Goal: Information Seeking & Learning: Learn about a topic

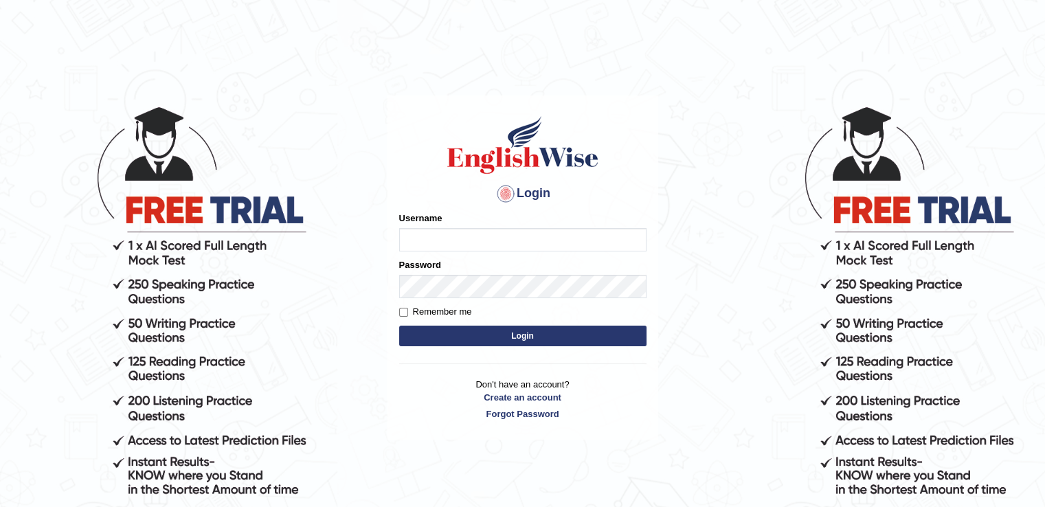
type input "Puujee"
click at [555, 339] on button "Login" at bounding box center [522, 336] width 247 height 21
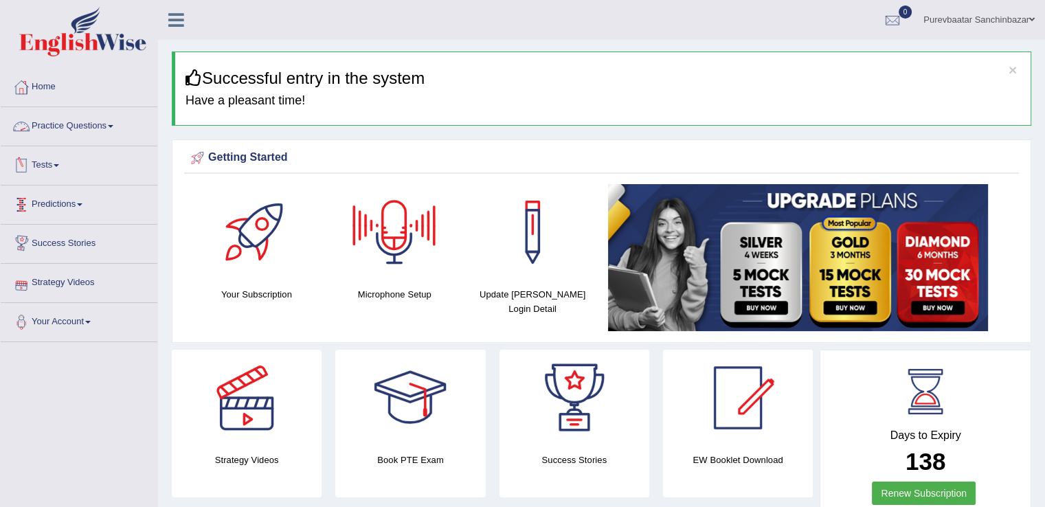
click at [104, 120] on link "Practice Questions" at bounding box center [79, 124] width 157 height 34
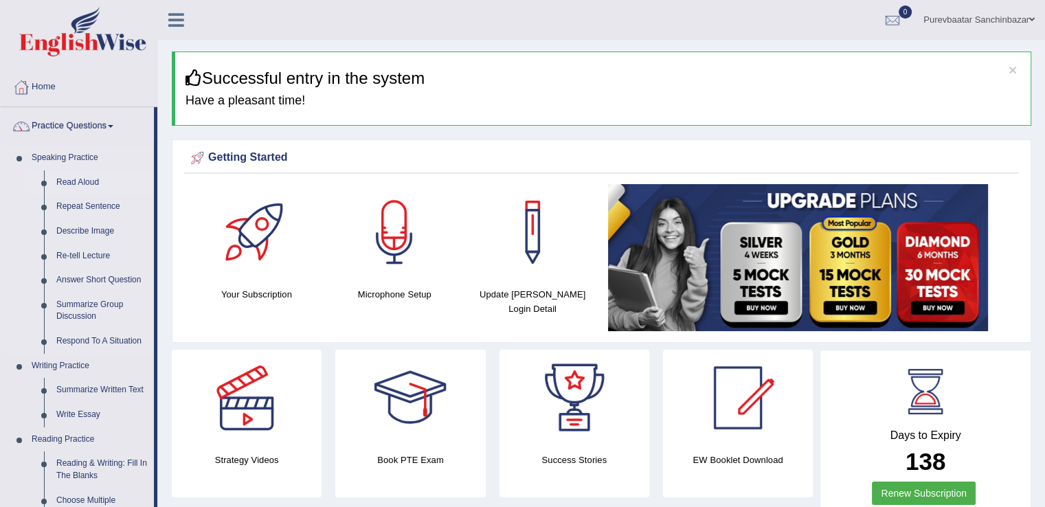
click at [81, 181] on link "Read Aloud" at bounding box center [102, 182] width 104 height 25
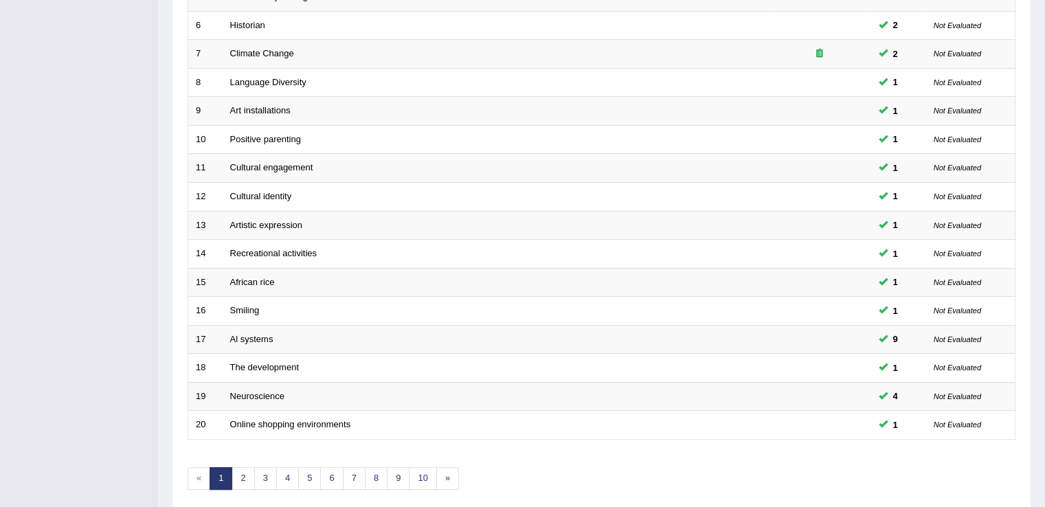
scroll to position [399, 0]
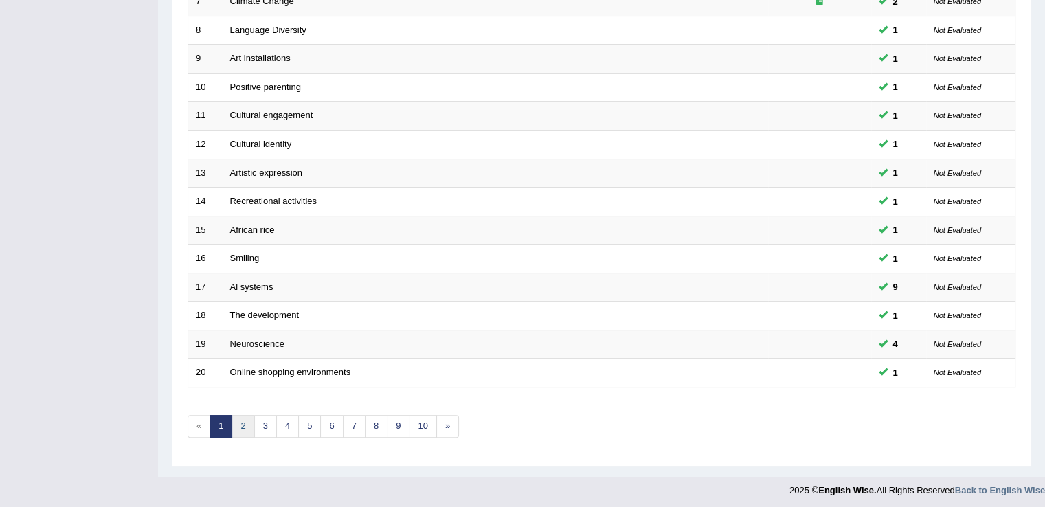
click at [245, 418] on link "2" at bounding box center [243, 426] width 23 height 23
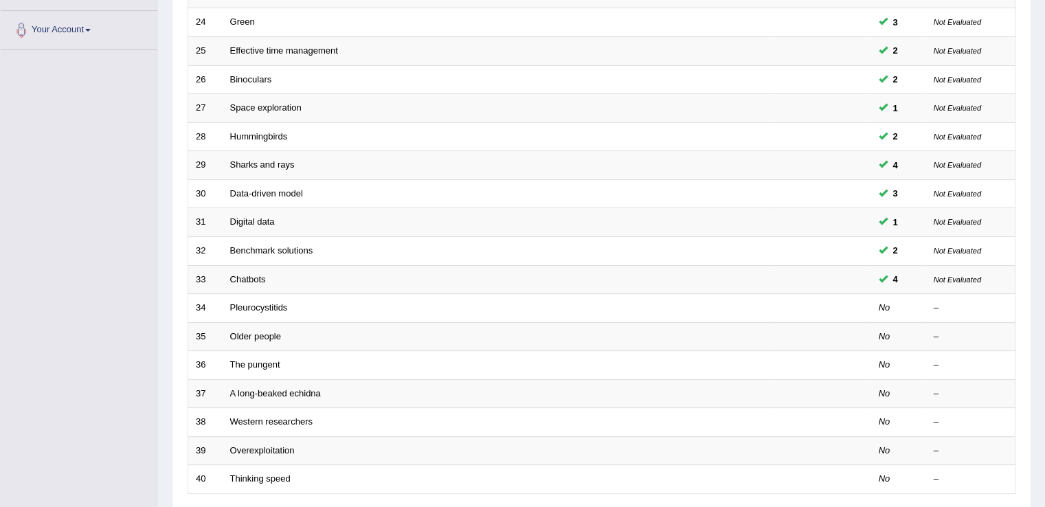
scroll to position [297, 0]
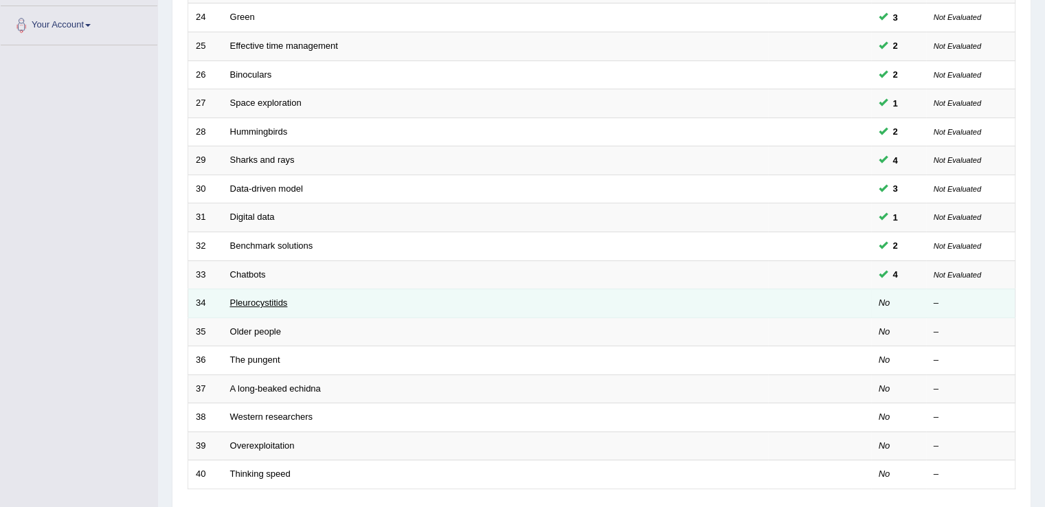
click at [272, 300] on link "Pleurocystitids" at bounding box center [259, 303] width 58 height 10
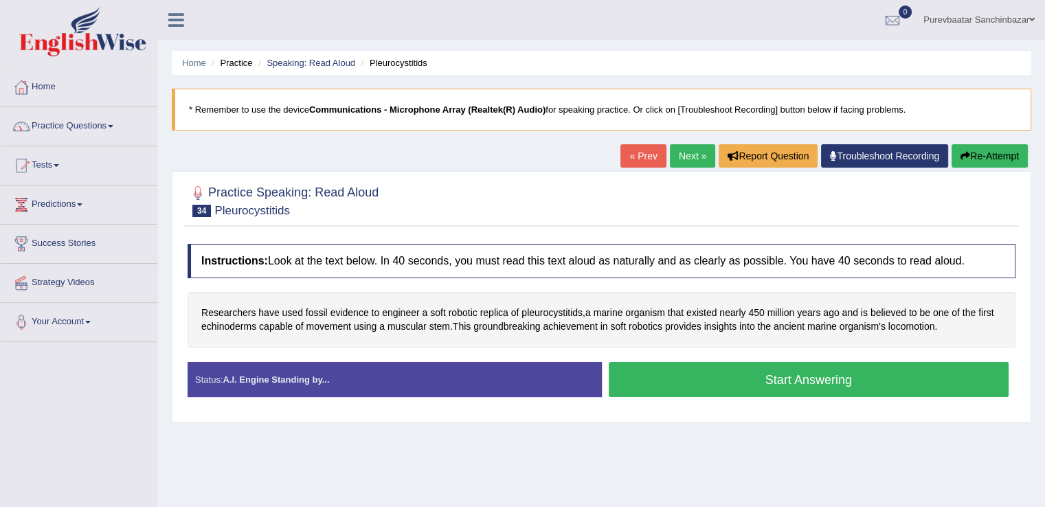
drag, startPoint x: 0, startPoint y: 0, endPoint x: 113, endPoint y: 404, distance: 419.5
click at [113, 404] on div "Toggle navigation Home Practice Questions Speaking Practice Read Aloud Repeat S…" at bounding box center [522, 357] width 1045 height 715
drag, startPoint x: 254, startPoint y: 208, endPoint x: 210, endPoint y: 214, distance: 43.8
click at [210, 214] on h2 "Practice Speaking: Read Aloud 34 Pleurocystitids" at bounding box center [283, 200] width 191 height 34
click at [722, 387] on button "Start Answering" at bounding box center [809, 379] width 401 height 35
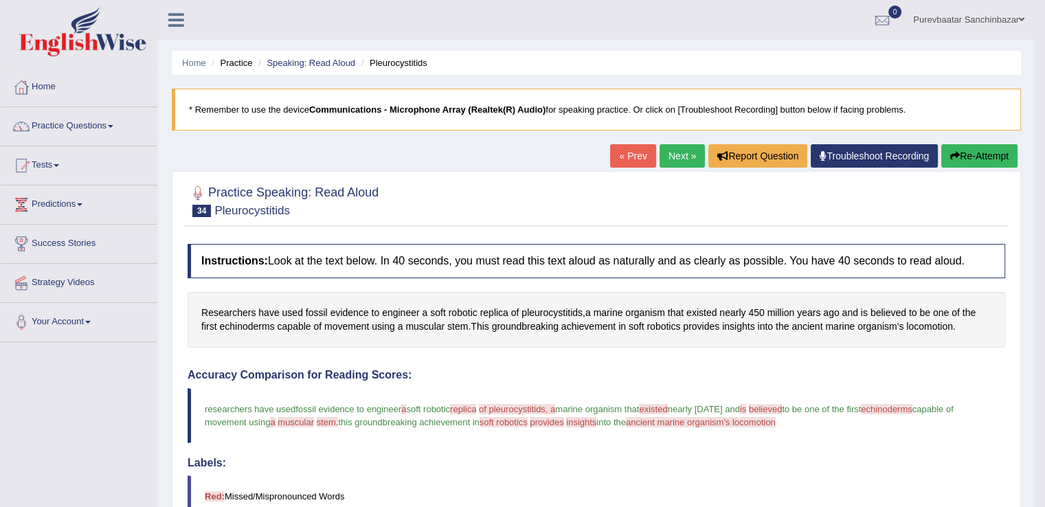
click at [988, 155] on button "Re-Attempt" at bounding box center [979, 155] width 76 height 23
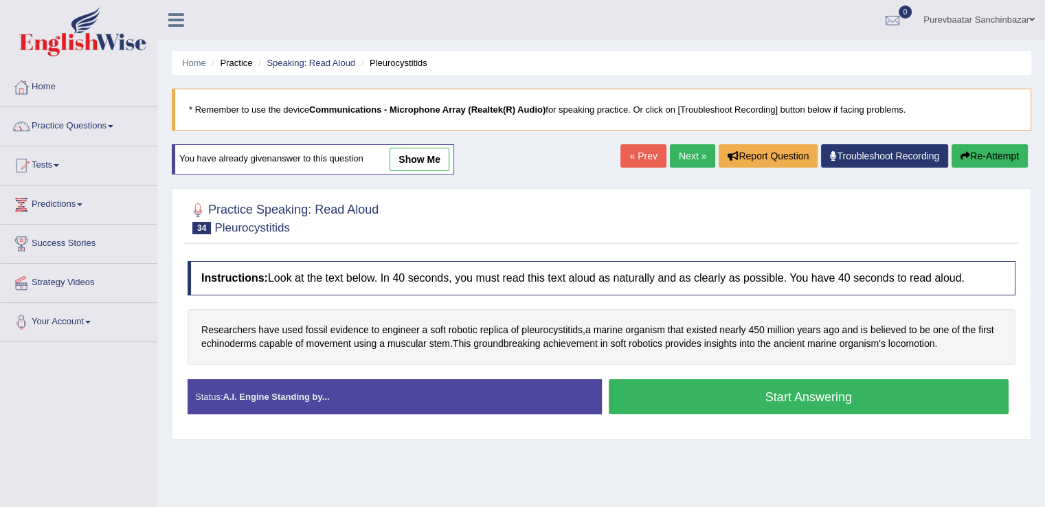
click at [845, 392] on button "Start Answering" at bounding box center [809, 396] width 401 height 35
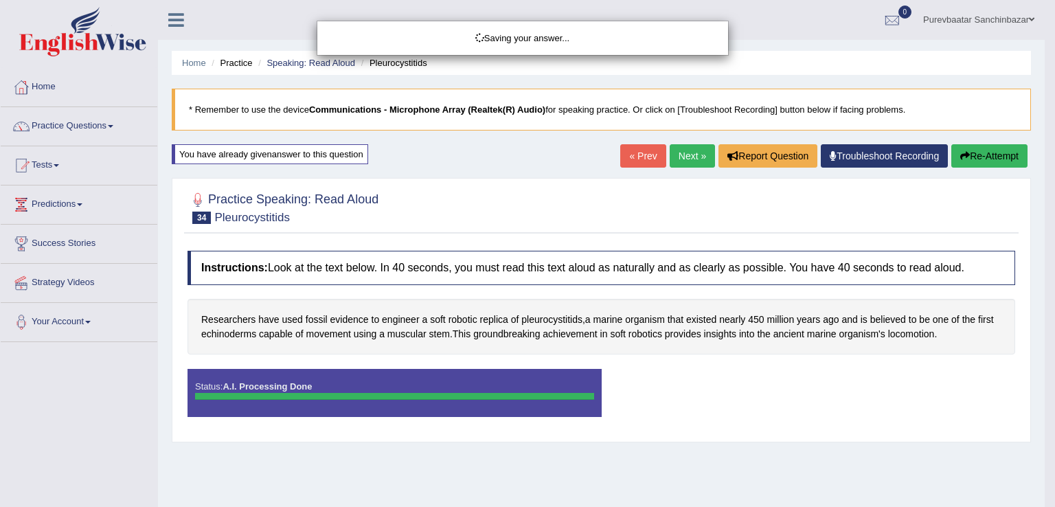
click at [845, 392] on div "Saving your answer..." at bounding box center [527, 253] width 1055 height 507
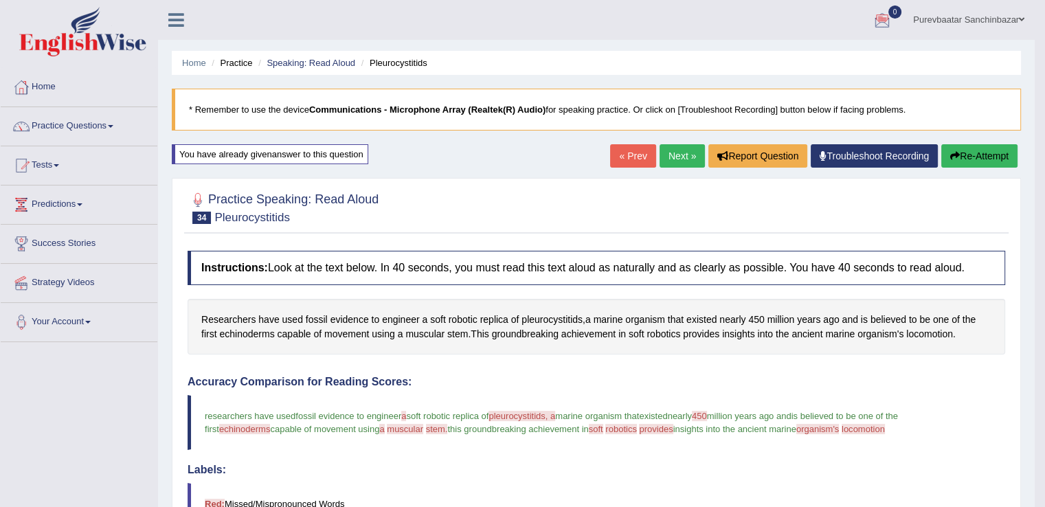
click at [990, 161] on button "Re-Attempt" at bounding box center [979, 155] width 76 height 23
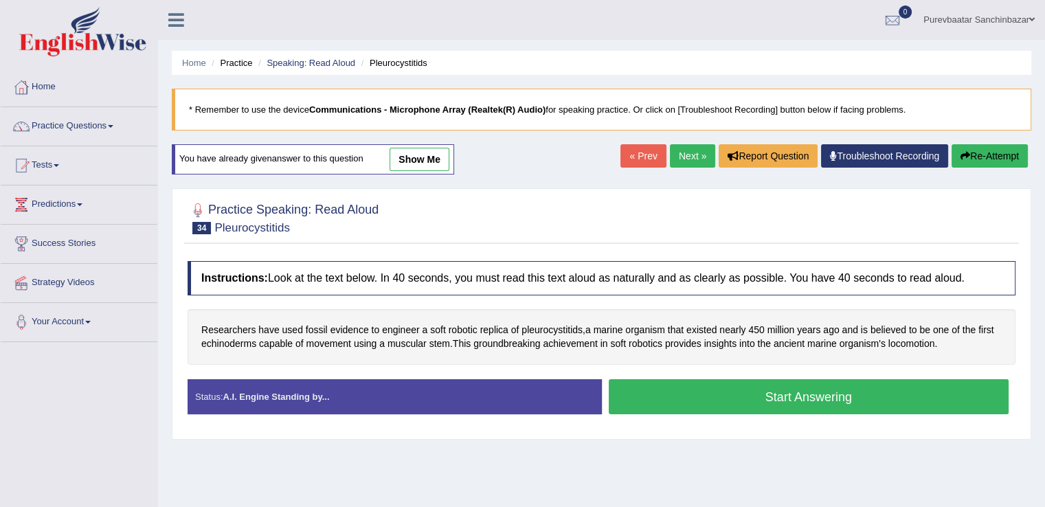
click at [861, 391] on button "Start Answering" at bounding box center [809, 396] width 401 height 35
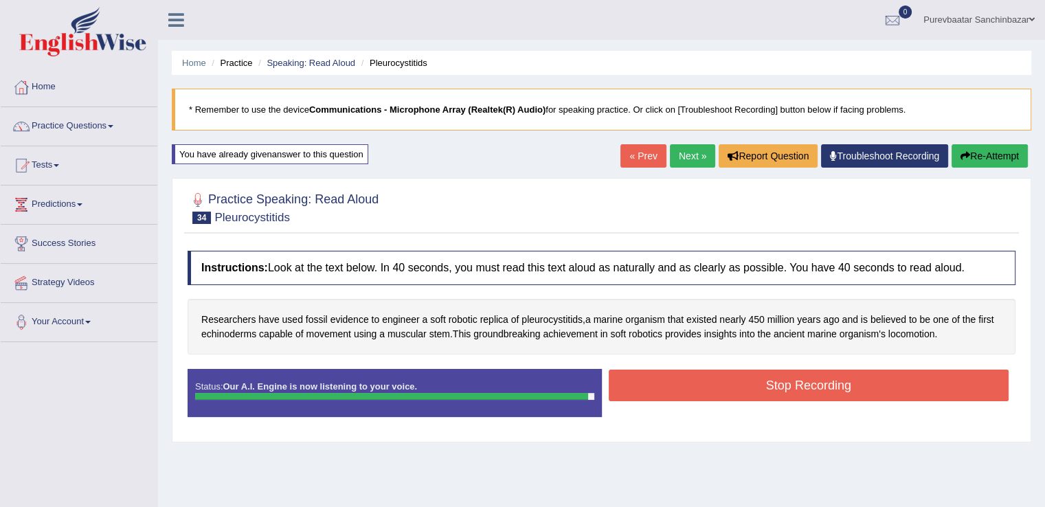
click at [861, 391] on button "Stop Recording" at bounding box center [809, 386] width 401 height 32
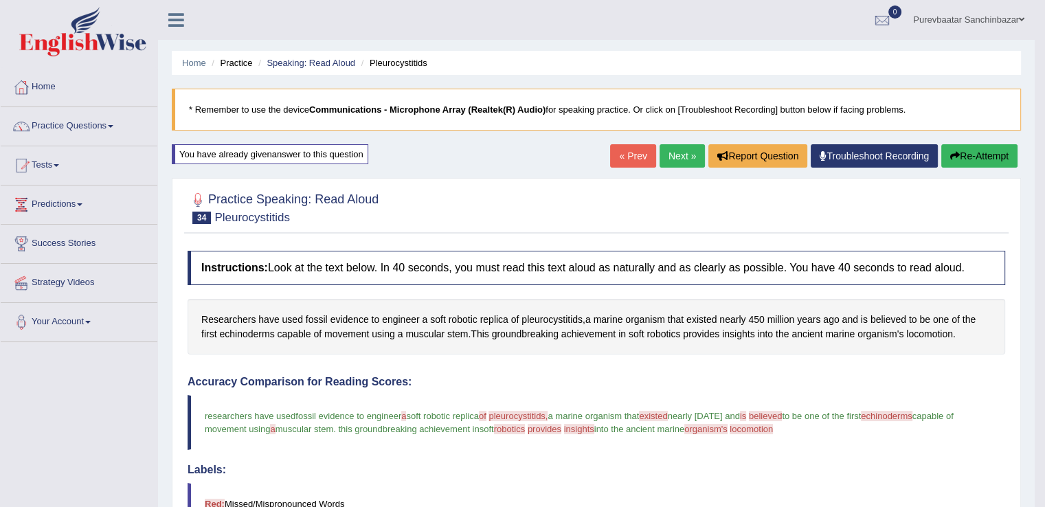
click at [970, 150] on button "Re-Attempt" at bounding box center [979, 155] width 76 height 23
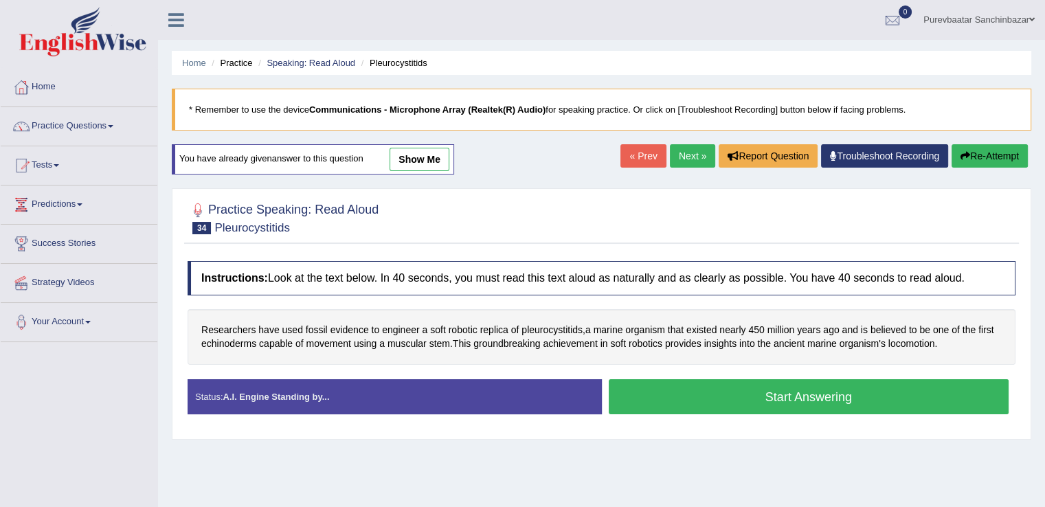
click at [701, 394] on button "Start Answering" at bounding box center [809, 396] width 401 height 35
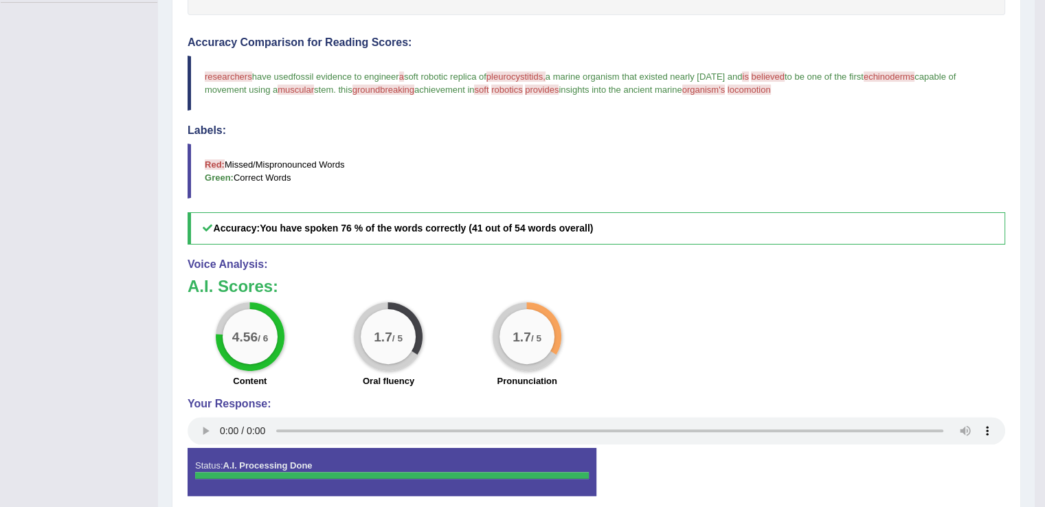
scroll to position [341, 0]
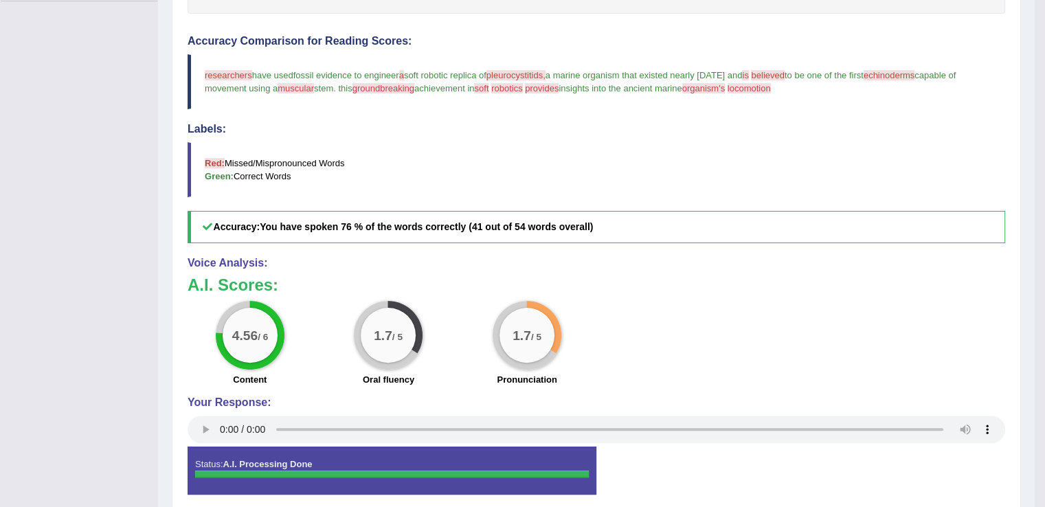
drag, startPoint x: 203, startPoint y: 67, endPoint x: 451, endPoint y: 81, distance: 248.5
click at [451, 81] on blockquote "researchers researches have used it fossil evidence to engineer a soft robotic …" at bounding box center [597, 81] width 818 height 55
click at [215, 91] on blockquote "researchers researches have used it fossil evidence to engineer a soft robotic …" at bounding box center [597, 81] width 818 height 55
drag, startPoint x: 209, startPoint y: 71, endPoint x: 614, endPoint y: 104, distance: 406.1
click at [614, 104] on blockquote "researchers researches have used it fossil evidence to engineer a soft robotic …" at bounding box center [597, 81] width 818 height 55
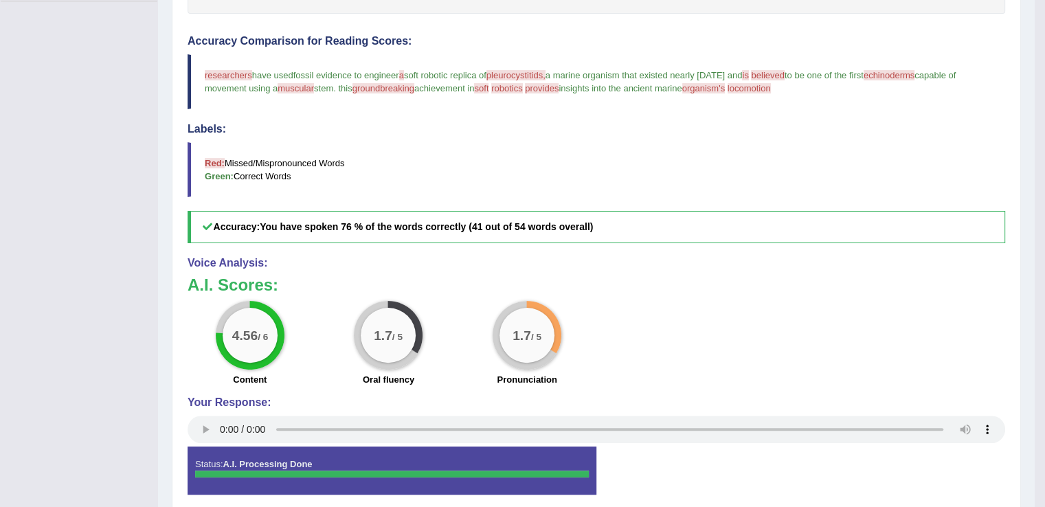
drag, startPoint x: 893, startPoint y: 85, endPoint x: 414, endPoint y: 83, distance: 478.9
click at [414, 83] on blockquote "researchers researches have used it fossil evidence to engineer a soft robotic …" at bounding box center [597, 81] width 818 height 55
drag, startPoint x: 209, startPoint y: 72, endPoint x: 640, endPoint y: 102, distance: 432.5
click at [640, 102] on blockquote "researchers researches have used it fossil evidence to engineer a soft robotic …" at bounding box center [597, 81] width 818 height 55
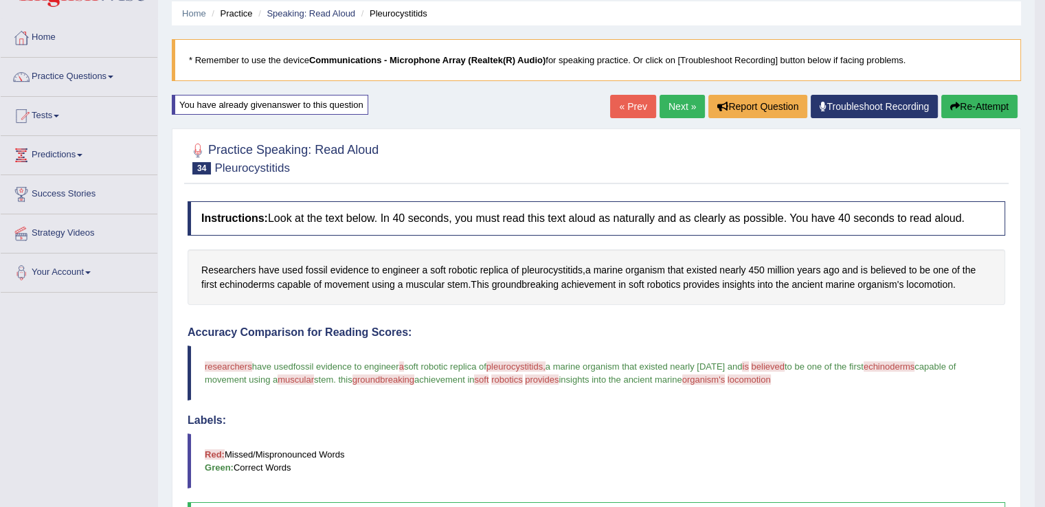
scroll to position [51, 0]
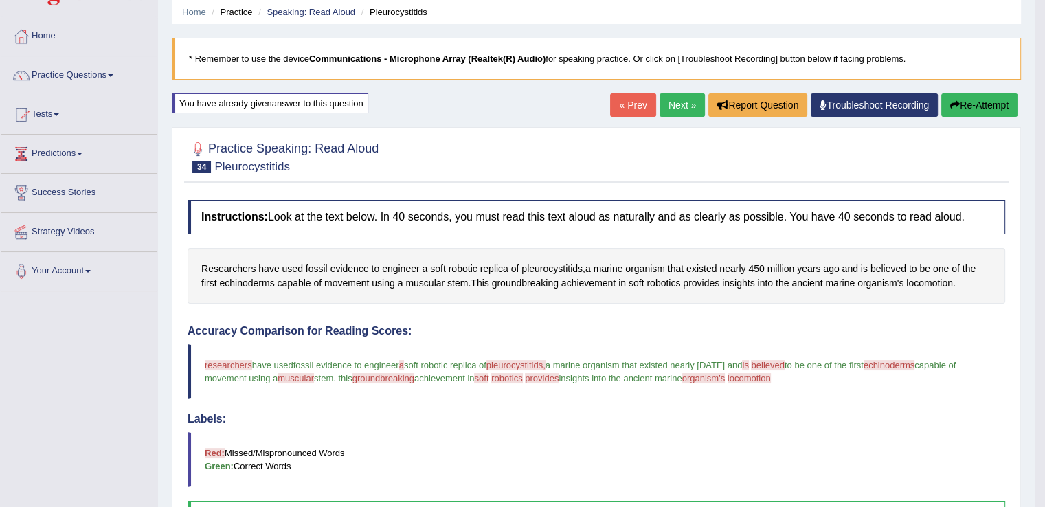
click at [678, 100] on link "Next »" at bounding box center [682, 104] width 45 height 23
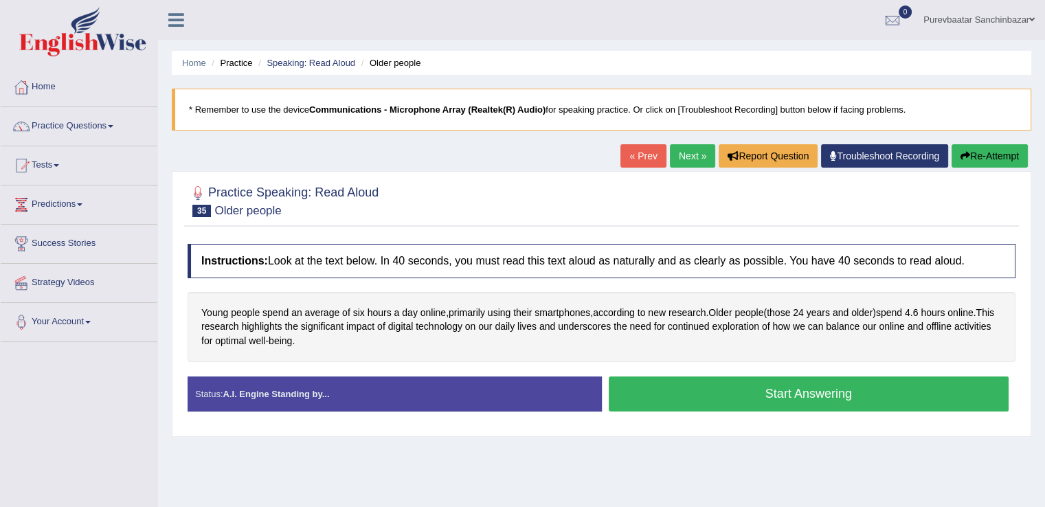
click at [844, 396] on button "Start Answering" at bounding box center [809, 394] width 401 height 35
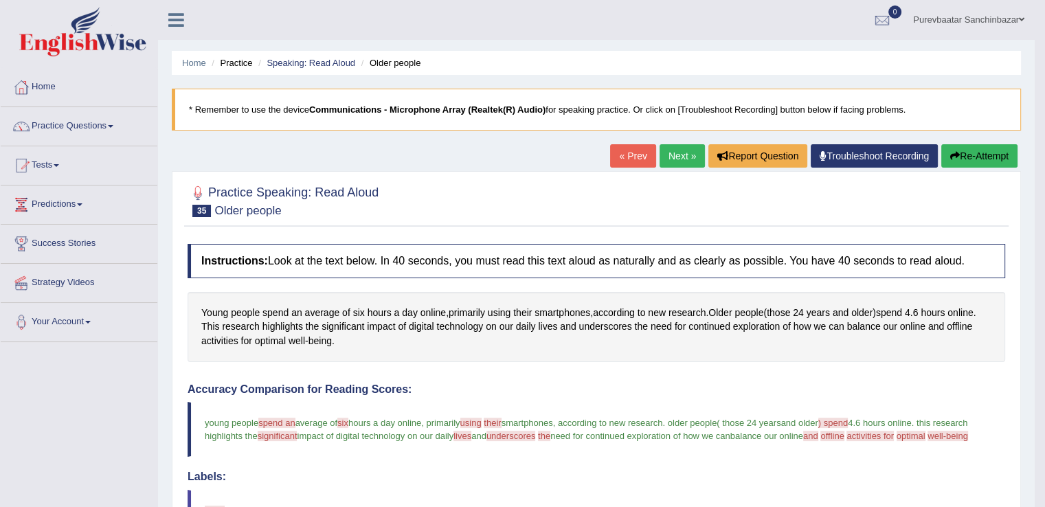
click at [981, 157] on button "Re-Attempt" at bounding box center [979, 155] width 76 height 23
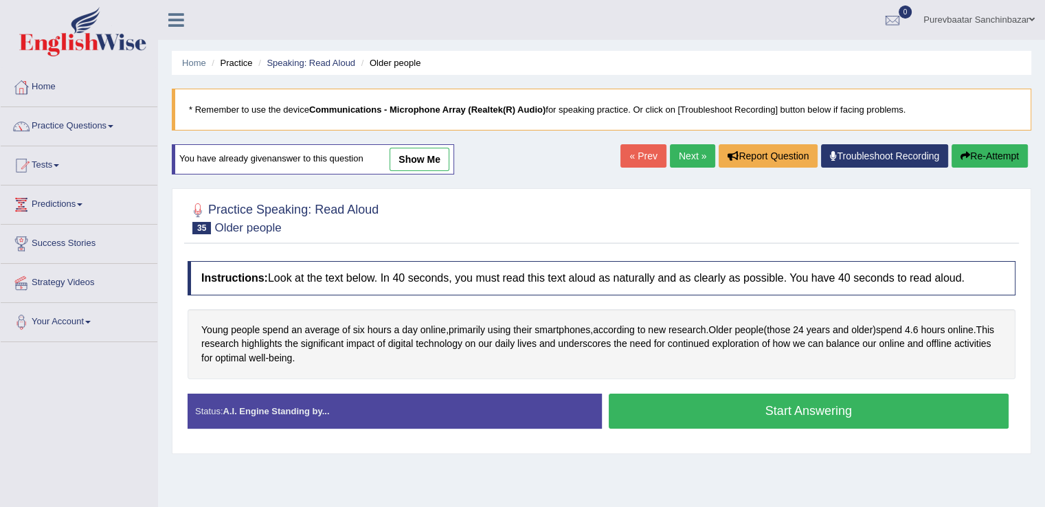
click at [754, 403] on button "Start Answering" at bounding box center [809, 411] width 401 height 35
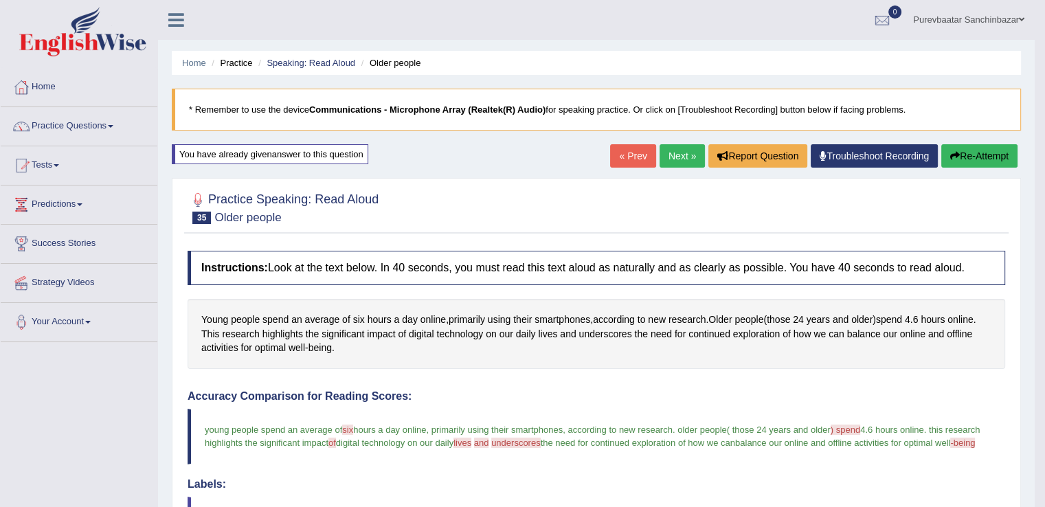
click at [690, 156] on link "Next »" at bounding box center [682, 155] width 45 height 23
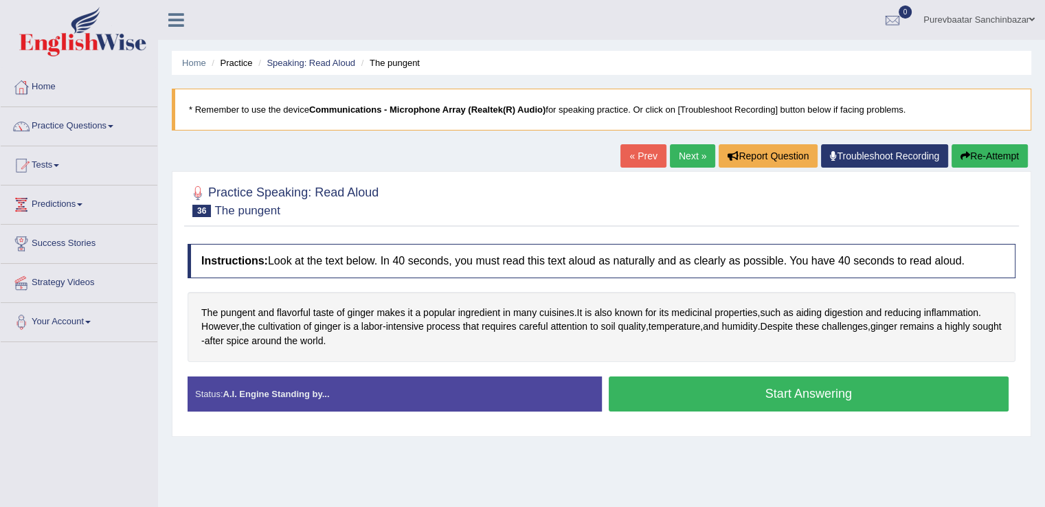
click at [729, 396] on button "Start Answering" at bounding box center [809, 394] width 401 height 35
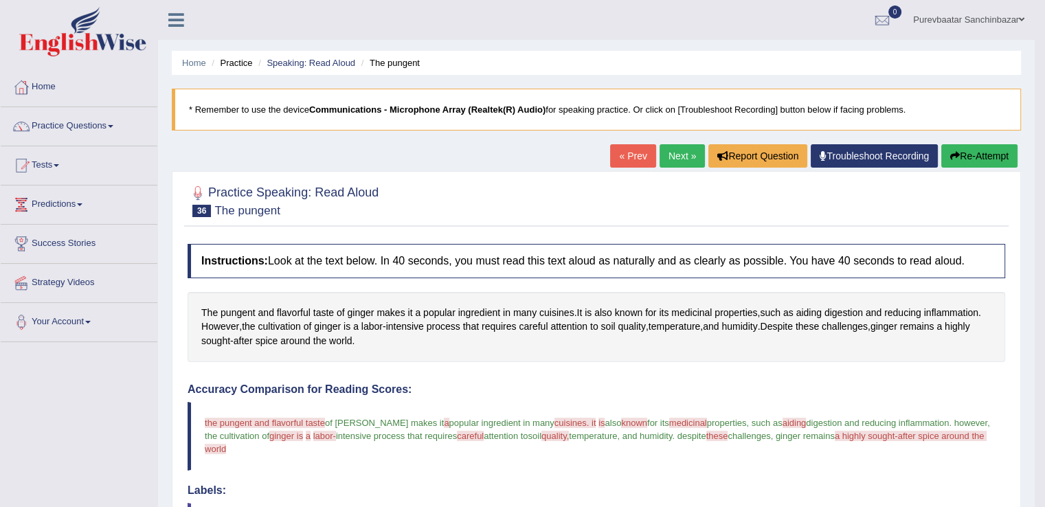
click at [967, 155] on button "Re-Attempt" at bounding box center [979, 155] width 76 height 23
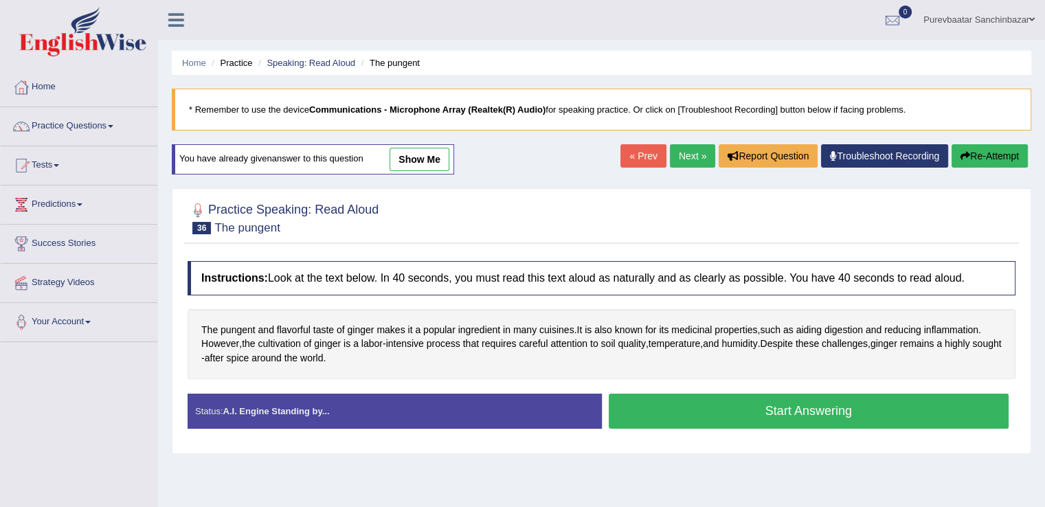
click at [803, 407] on button "Start Answering" at bounding box center [809, 411] width 401 height 35
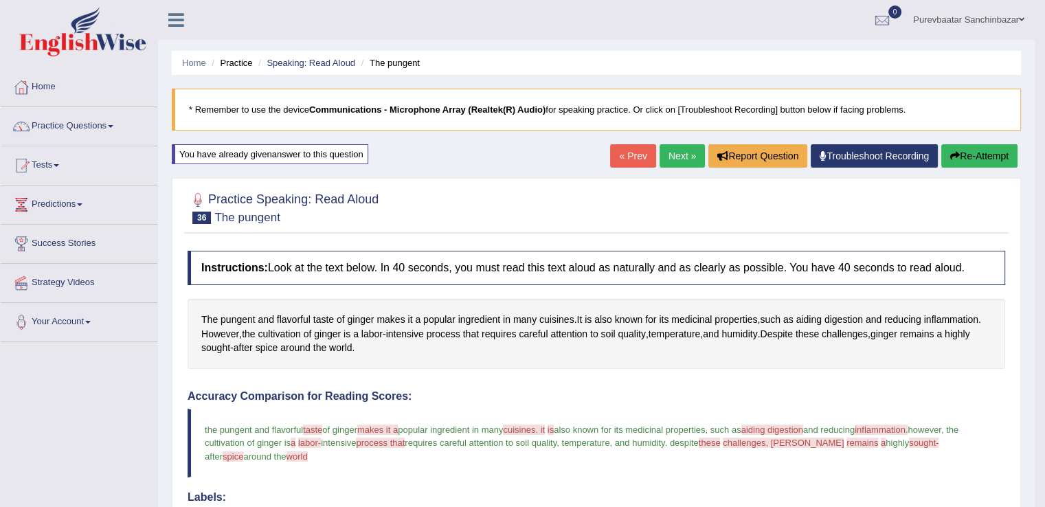
click at [803, 409] on blockquote "the pungent and flavorful taste test of ginger makes it a maxita popular ingred…" at bounding box center [597, 443] width 818 height 68
click at [76, 128] on link "Practice Questions" at bounding box center [79, 124] width 157 height 34
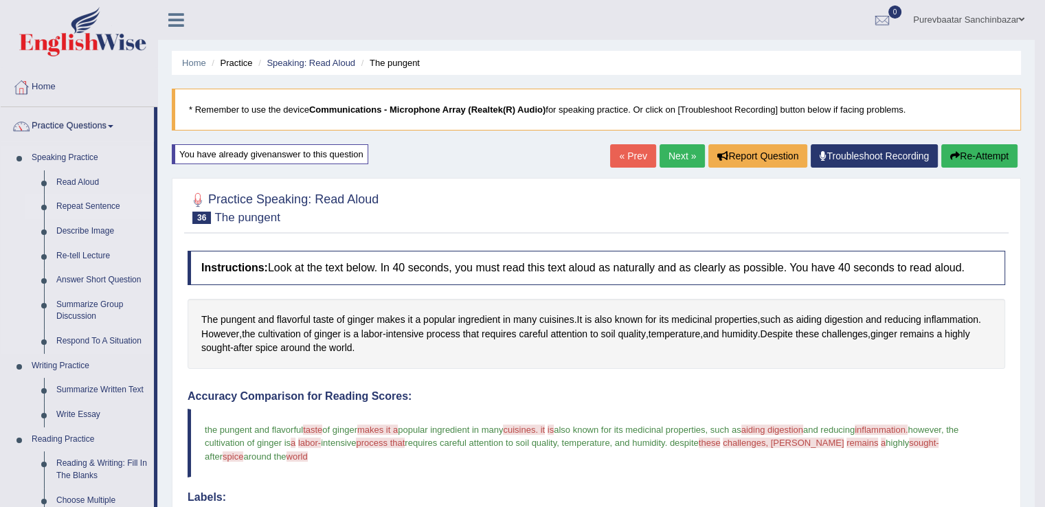
click at [73, 209] on link "Repeat Sentence" at bounding box center [102, 206] width 104 height 25
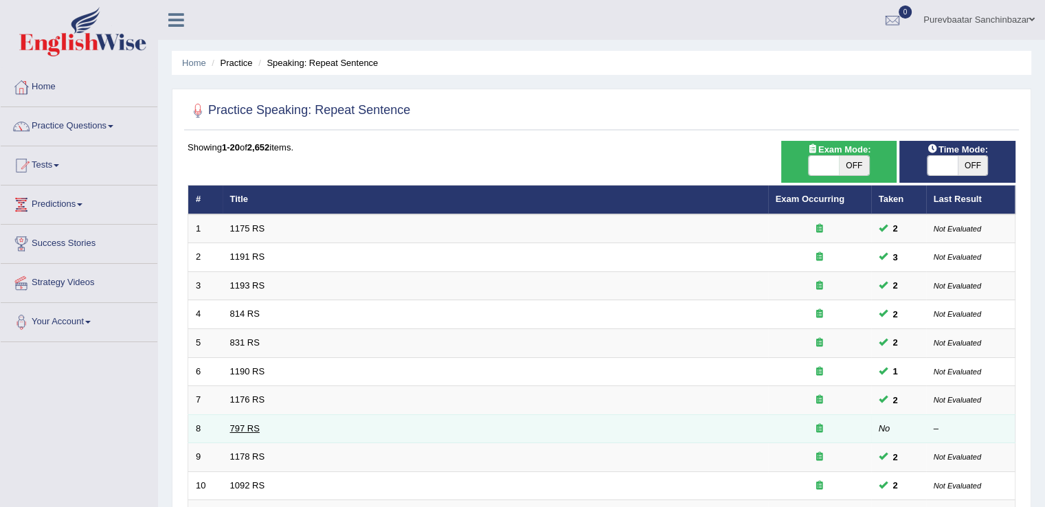
click at [241, 427] on link "797 RS" at bounding box center [245, 428] width 30 height 10
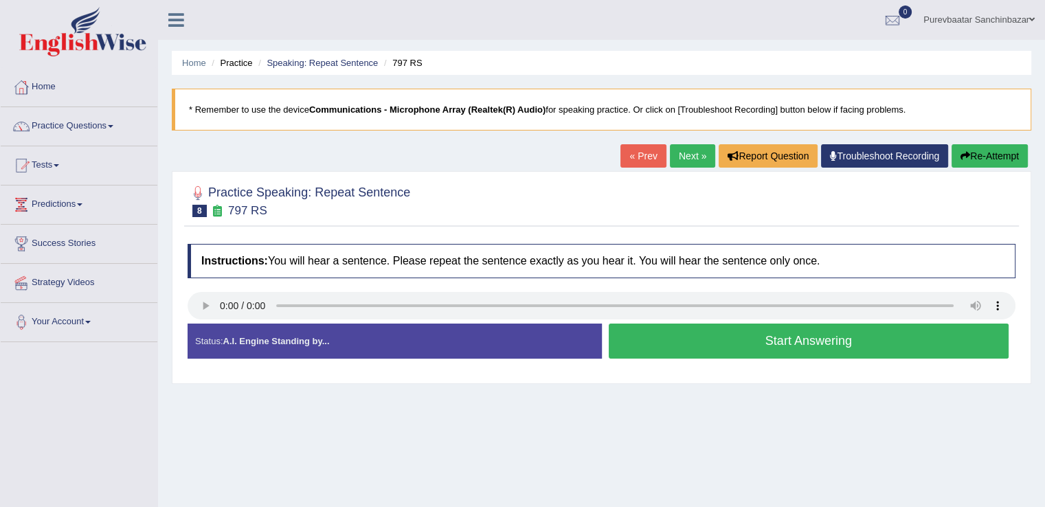
click at [645, 333] on button "Start Answering" at bounding box center [809, 341] width 401 height 35
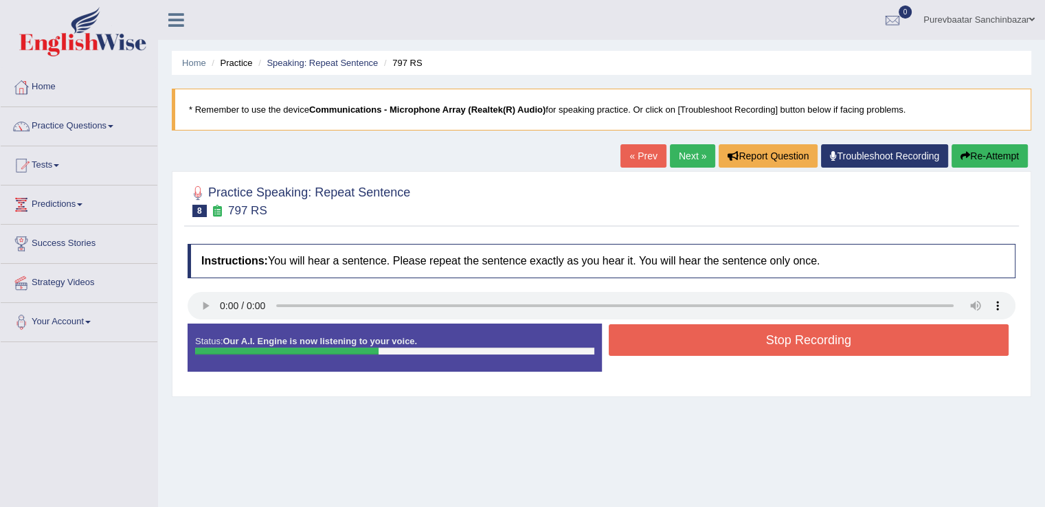
click at [645, 333] on button "Stop Recording" at bounding box center [809, 340] width 401 height 32
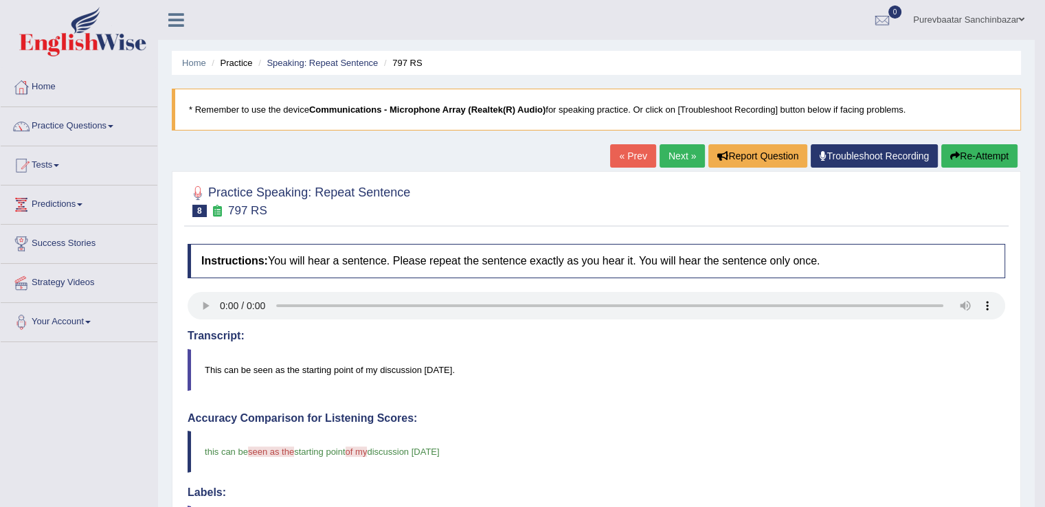
click at [688, 155] on link "Next »" at bounding box center [682, 155] width 45 height 23
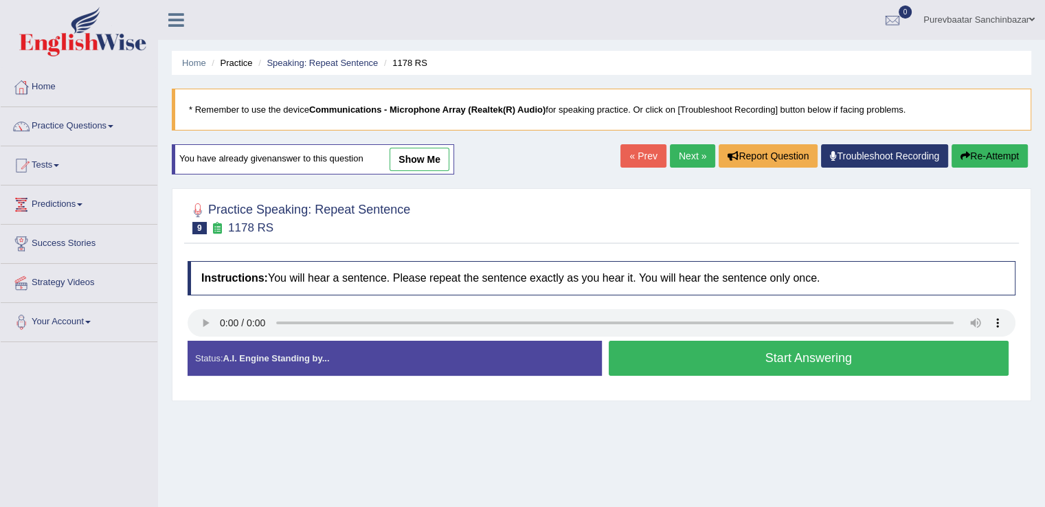
click at [702, 349] on button "Start Answering" at bounding box center [809, 358] width 401 height 35
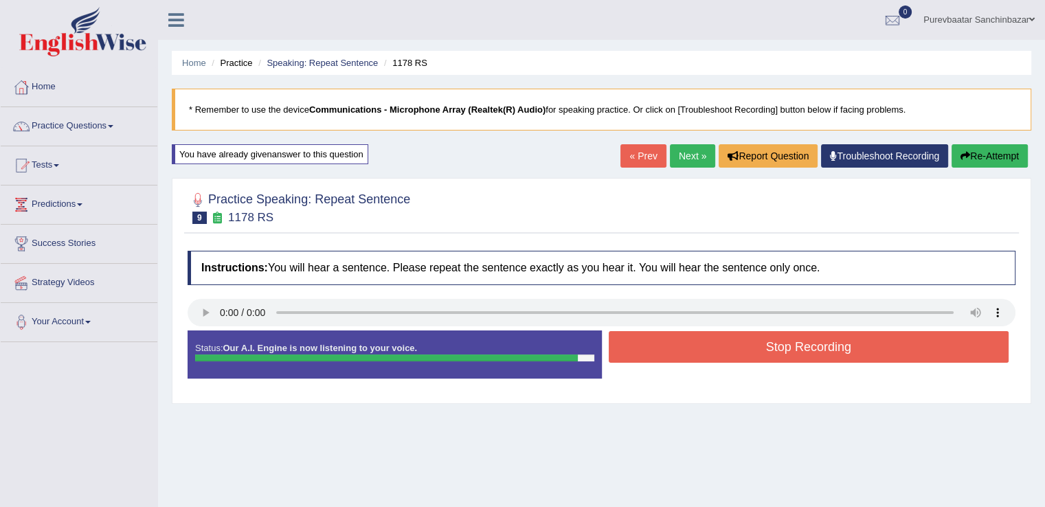
click at [702, 349] on button "Stop Recording" at bounding box center [809, 347] width 401 height 32
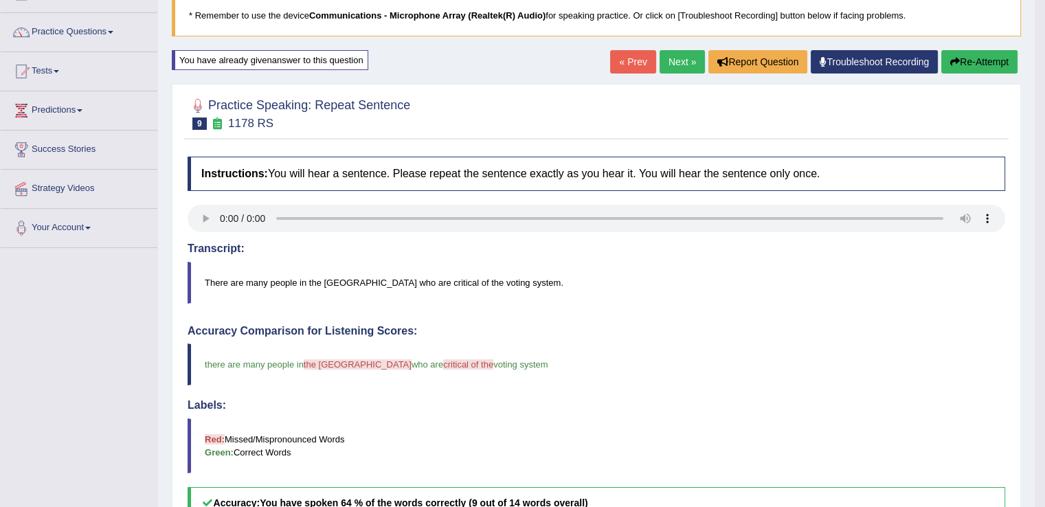
scroll to position [71, 0]
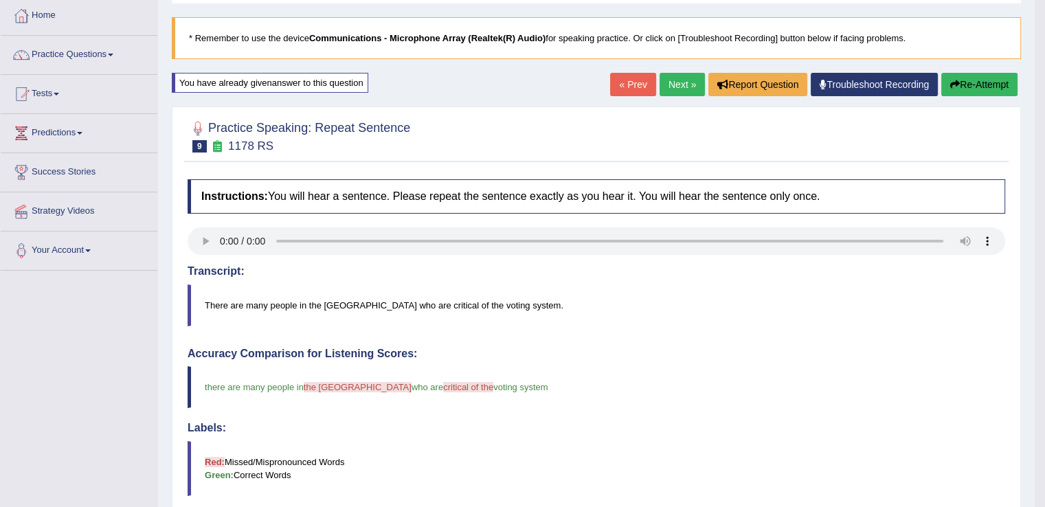
click at [676, 85] on link "Next »" at bounding box center [682, 84] width 45 height 23
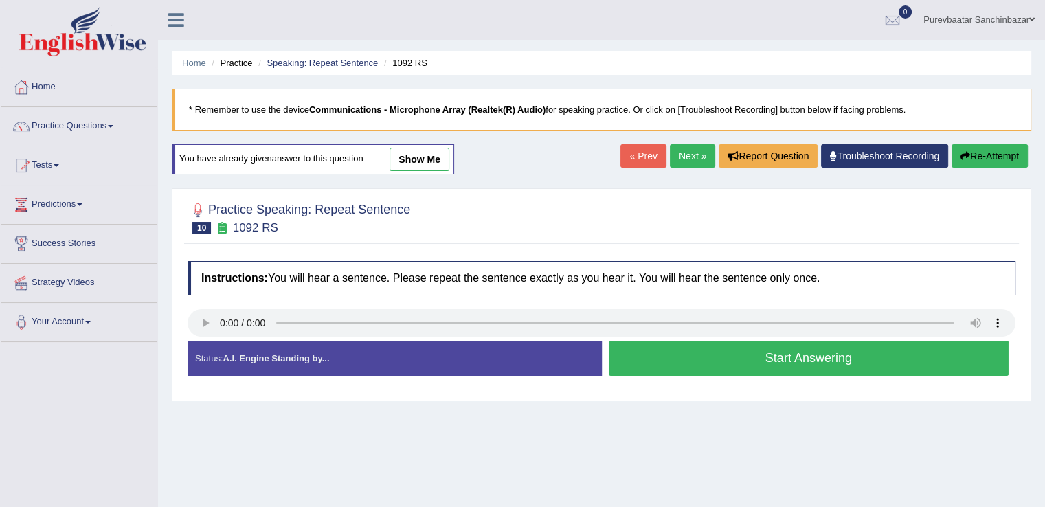
click at [690, 157] on link "Next »" at bounding box center [692, 155] width 45 height 23
click at [682, 159] on link "Next »" at bounding box center [692, 155] width 45 height 23
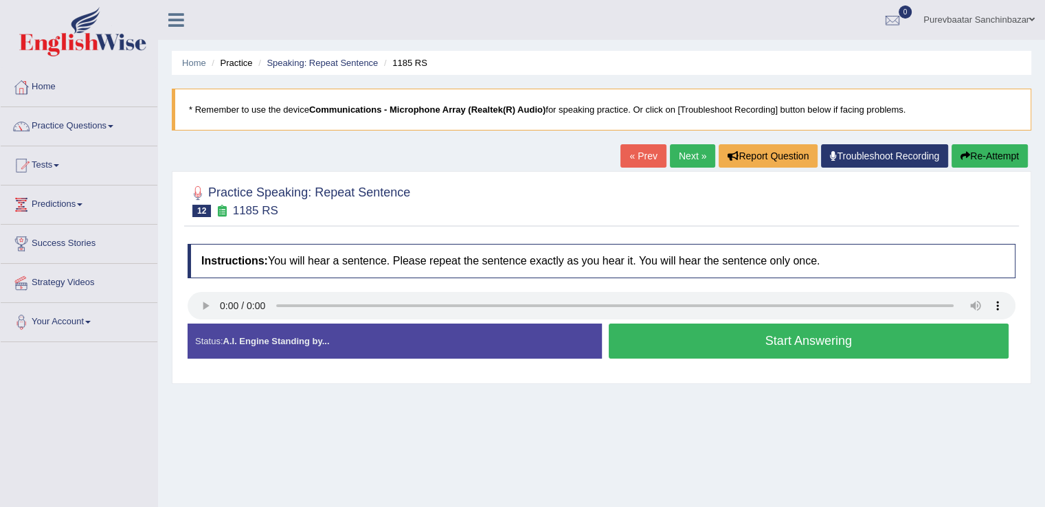
click at [688, 150] on link "Next »" at bounding box center [692, 155] width 45 height 23
click at [692, 337] on button "Start Answering" at bounding box center [809, 341] width 401 height 35
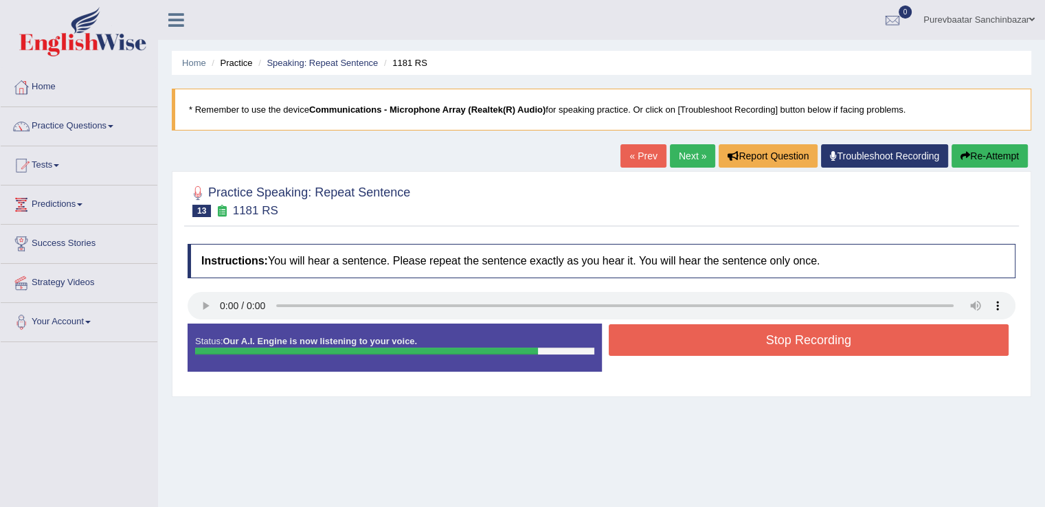
click at [692, 337] on button "Stop Recording" at bounding box center [809, 340] width 401 height 32
